Goal: Transaction & Acquisition: Download file/media

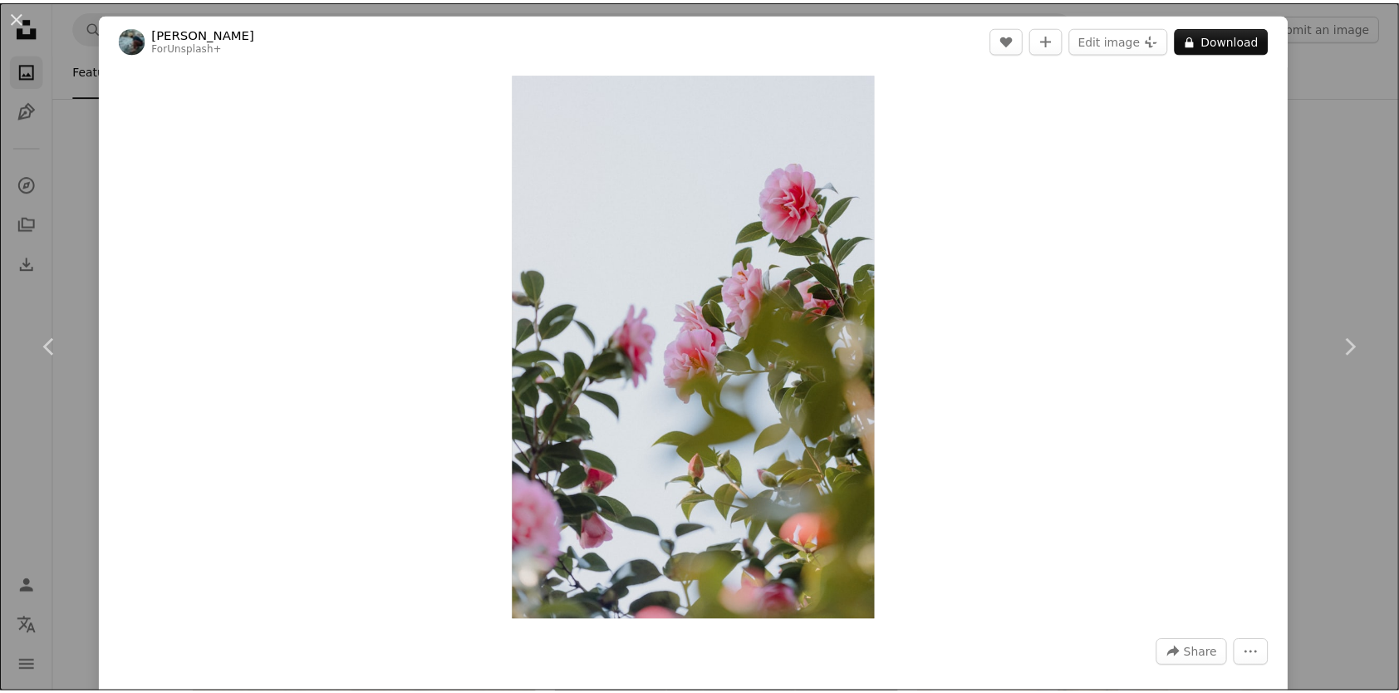
scroll to position [66836, 0]
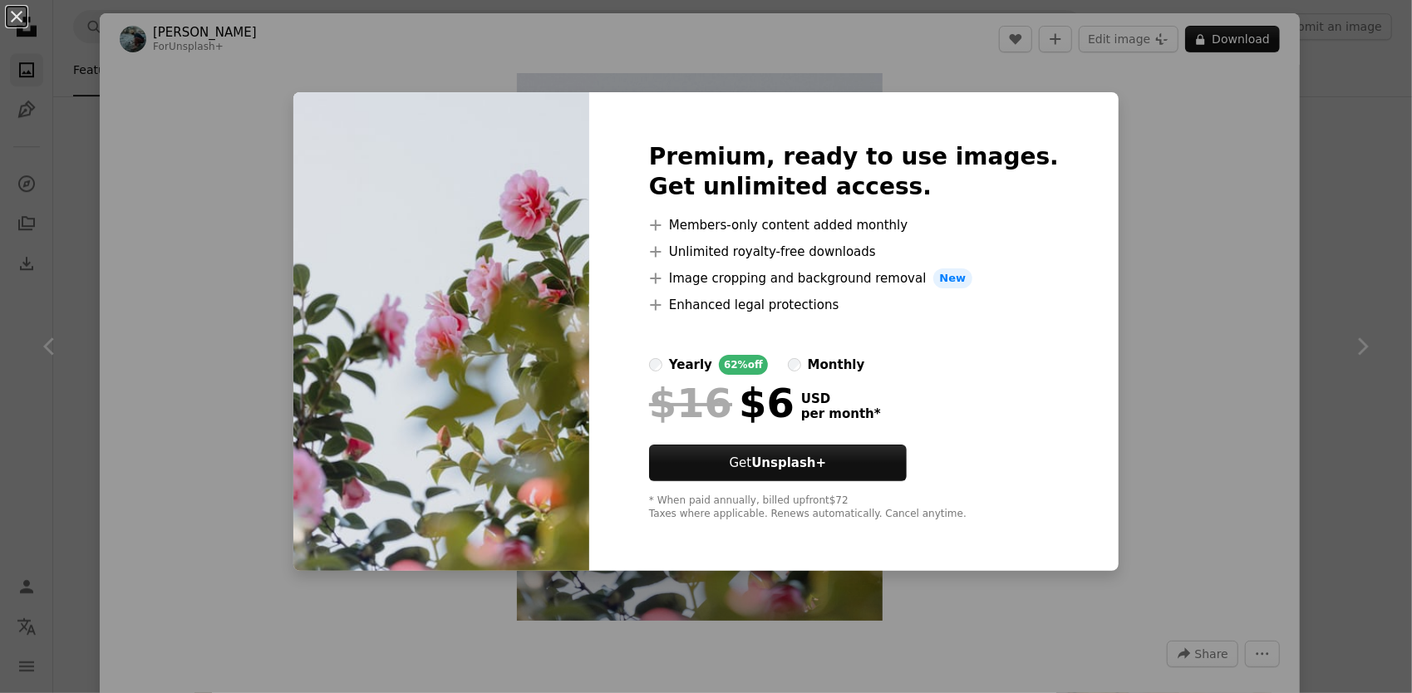
click at [1130, 161] on div "An X shape Premium, ready to use images. Get unlimited access. A plus sign Memb…" at bounding box center [706, 346] width 1412 height 693
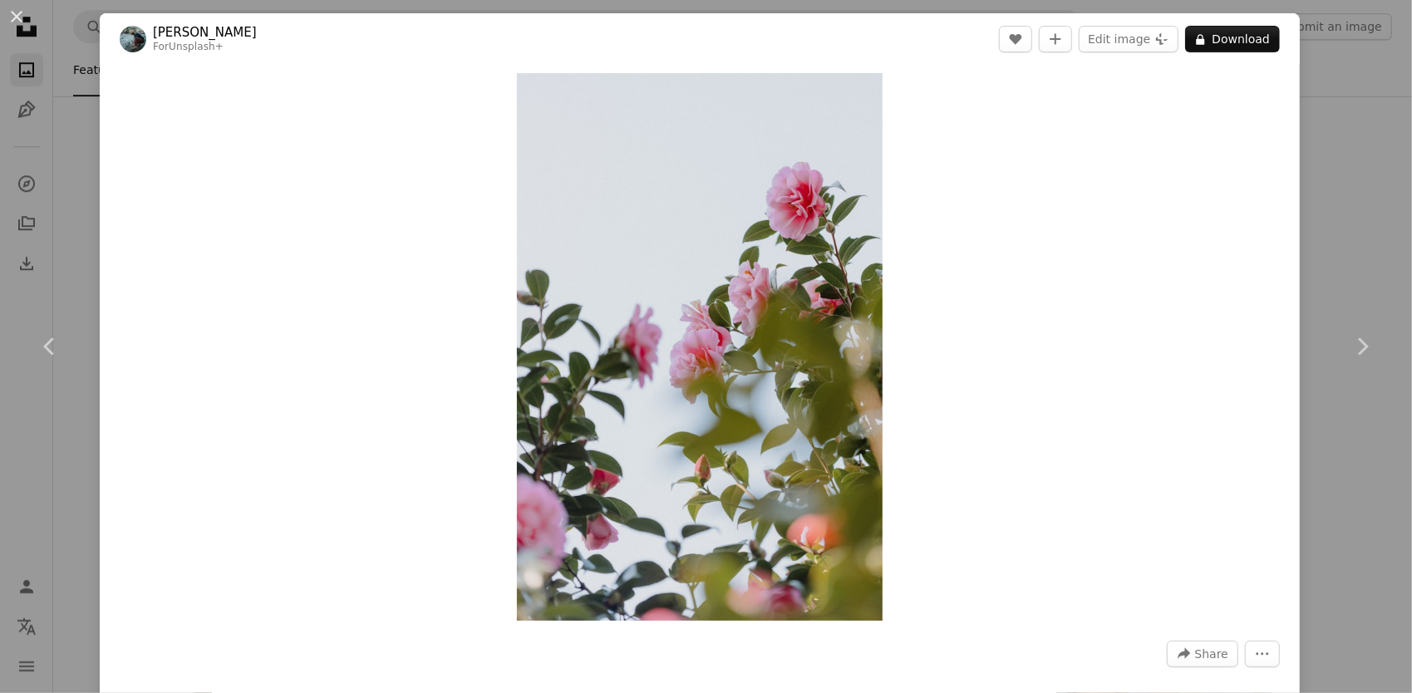
click at [1293, 77] on div "An X shape Chevron left Chevron right [PERSON_NAME] For Unsplash+ A heart A plu…" at bounding box center [706, 346] width 1412 height 693
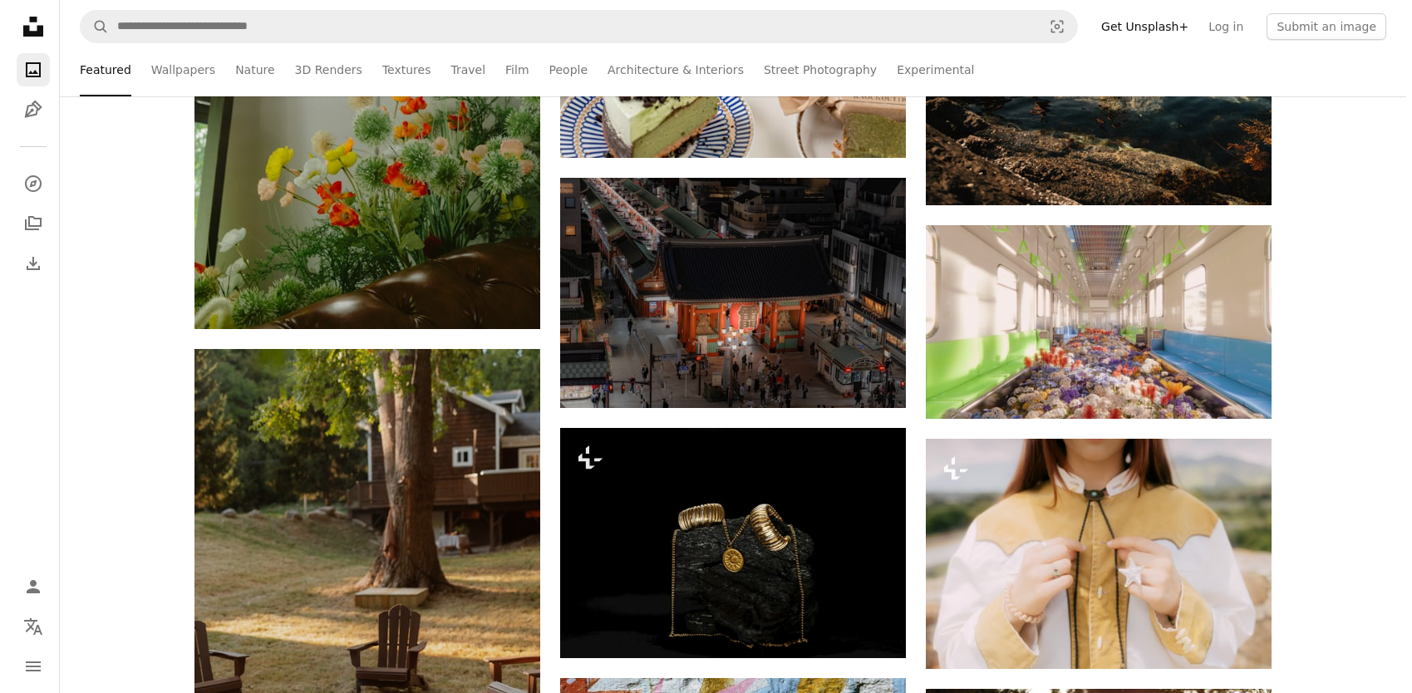
scroll to position [66919, 0]
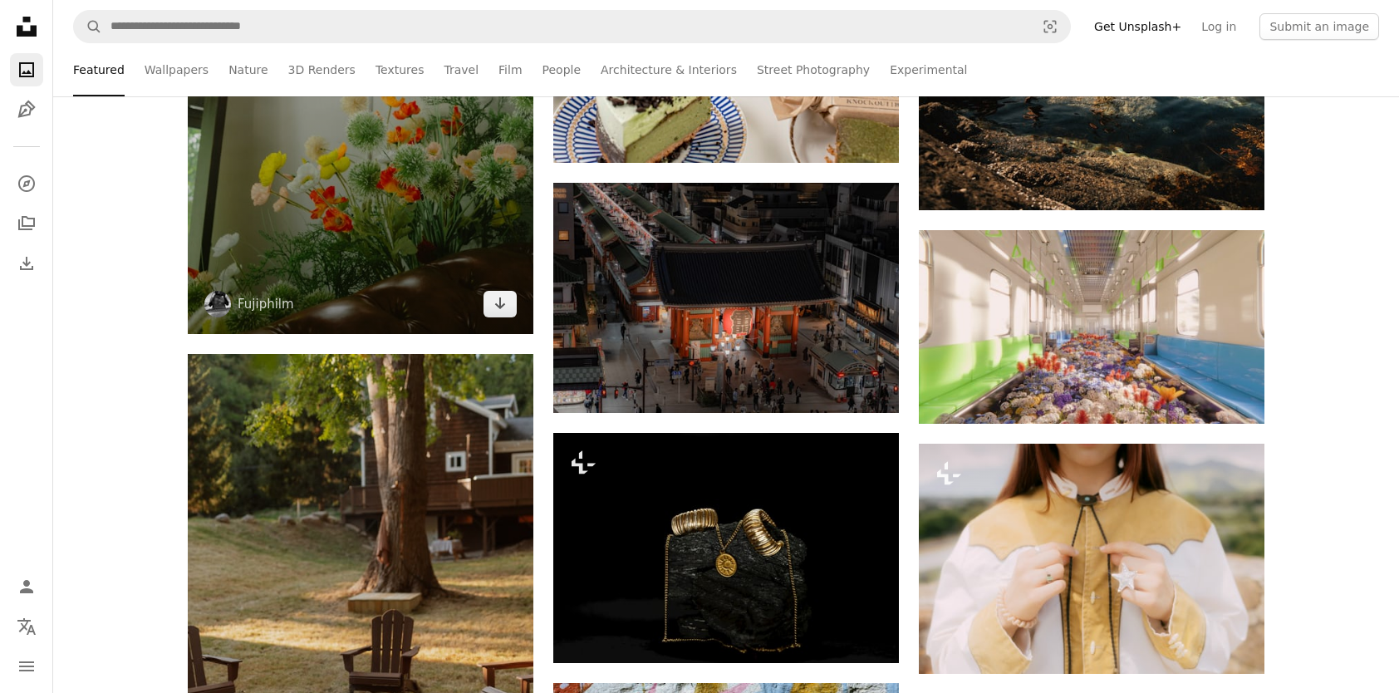
click at [400, 236] on img at bounding box center [361, 75] width 346 height 518
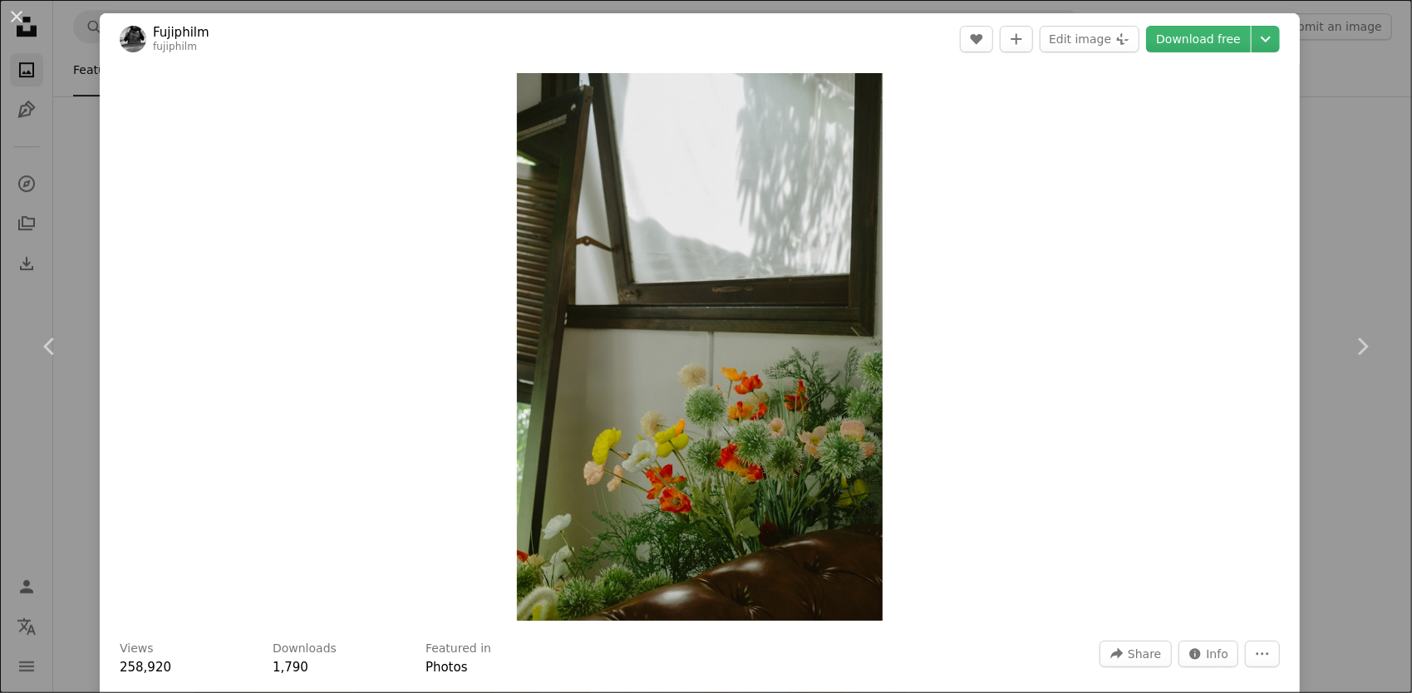
drag, startPoint x: 1371, startPoint y: 96, endPoint x: 1394, endPoint y: 39, distance: 61.9
click at [1371, 96] on div "An X shape Chevron left Chevron right Fujiphilm fujiphilm A heart A plus sign E…" at bounding box center [706, 346] width 1412 height 693
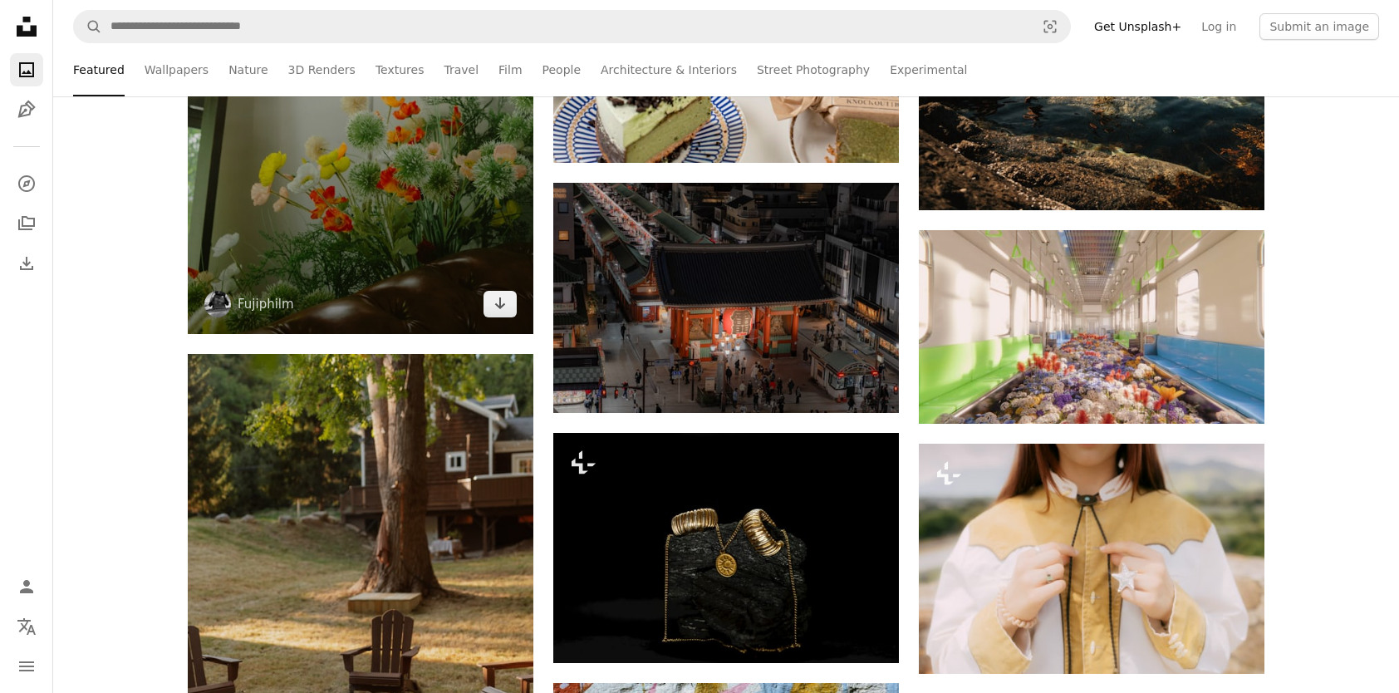
click at [435, 199] on img at bounding box center [361, 75] width 346 height 518
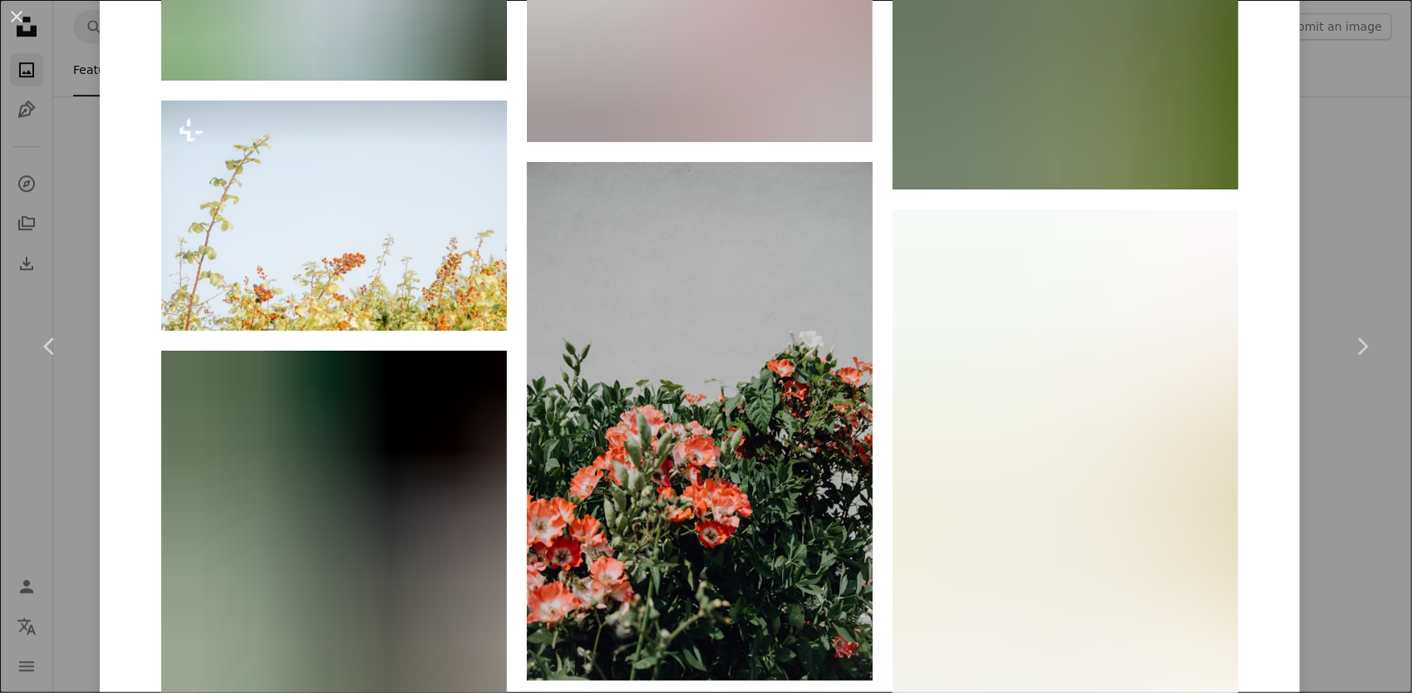
scroll to position [18557, 0]
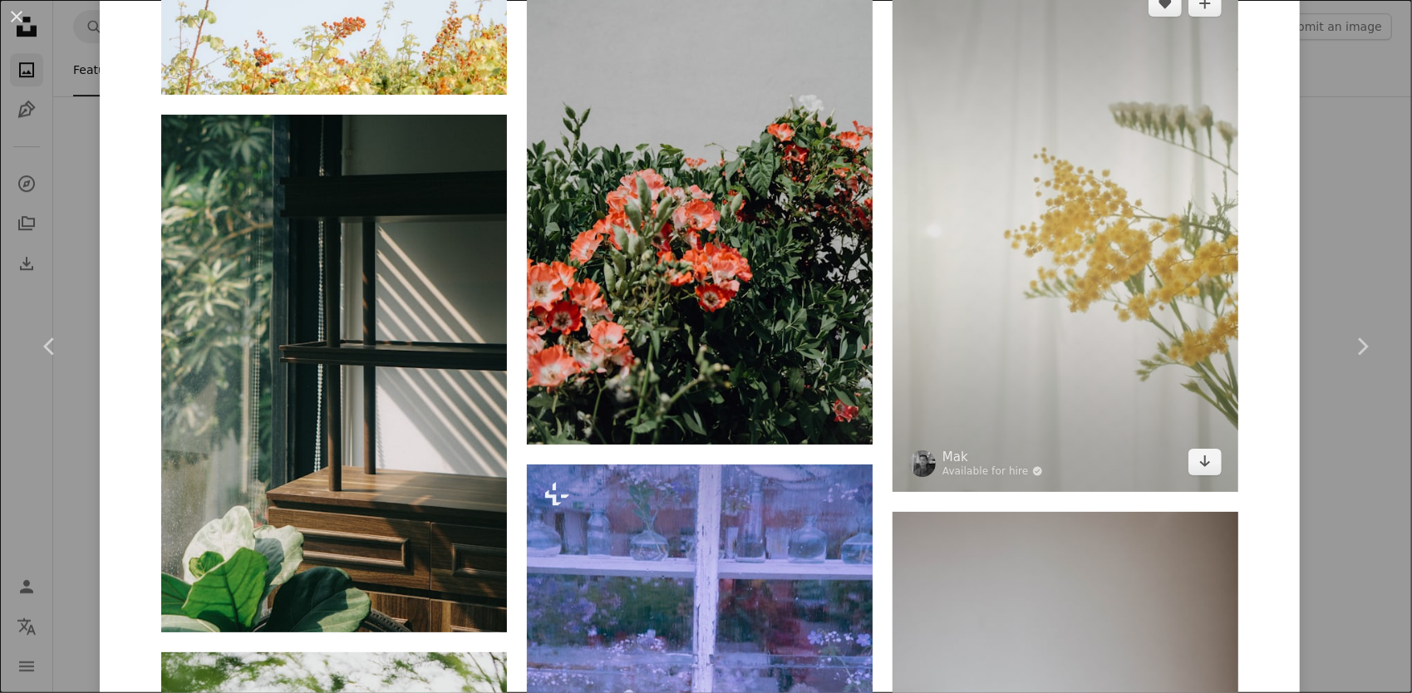
click at [1030, 337] on img at bounding box center [1065, 232] width 346 height 518
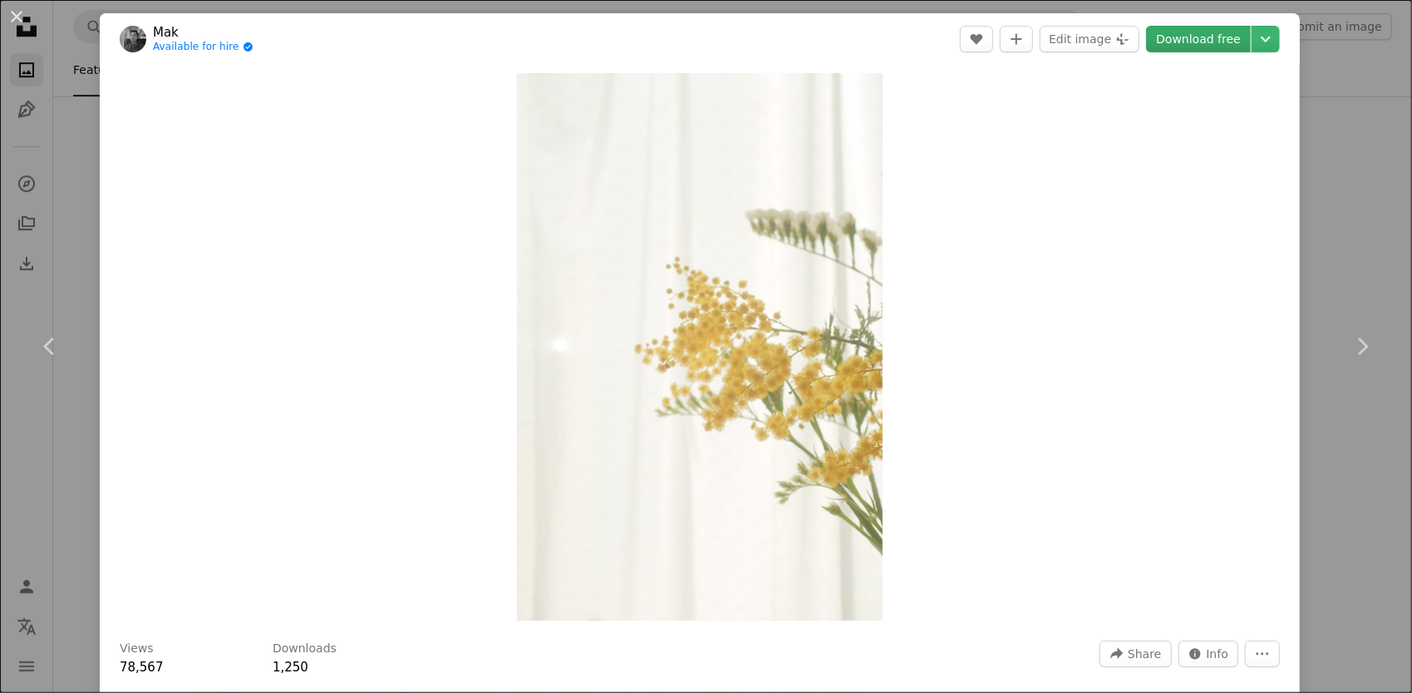
click at [1180, 37] on link "Download free" at bounding box center [1198, 39] width 105 height 27
